Goal: Task Accomplishment & Management: Use online tool/utility

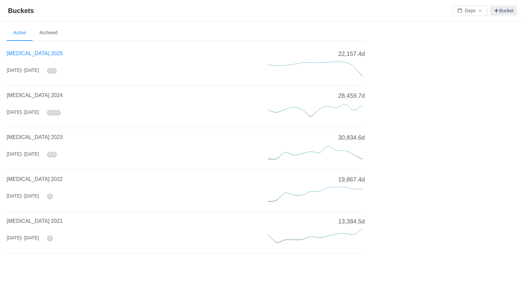
click at [29, 54] on span "[MEDICAL_DATA] 2025" at bounding box center [35, 54] width 56 height 6
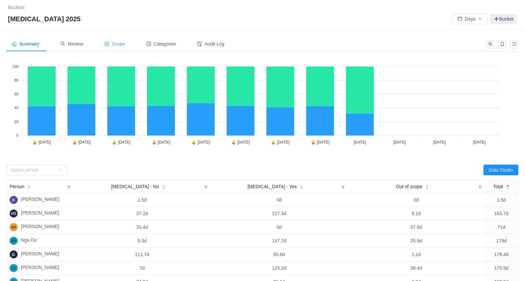
click at [120, 43] on span "Scope" at bounding box center [114, 43] width 21 height 5
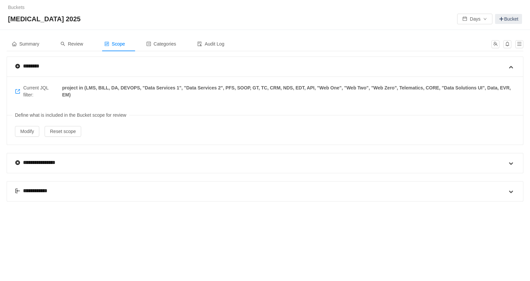
click at [37, 190] on div "**********" at bounding box center [35, 191] width 41 height 8
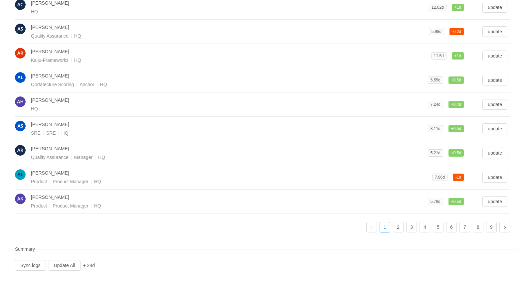
scroll to position [266, 0]
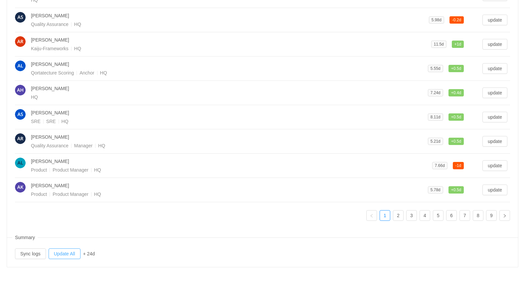
click at [68, 253] on button "Update All" at bounding box center [65, 253] width 32 height 11
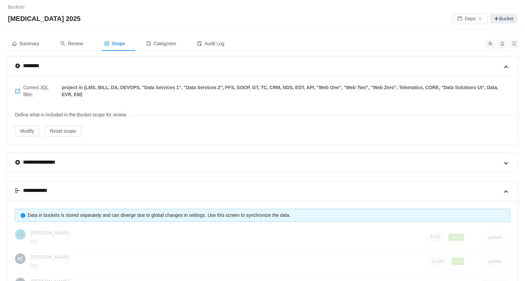
scroll to position [0, 0]
